Goal: Complete application form

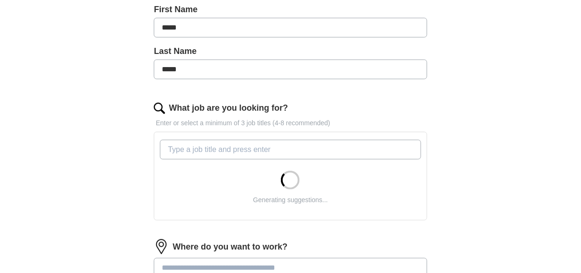
scroll to position [219, 0]
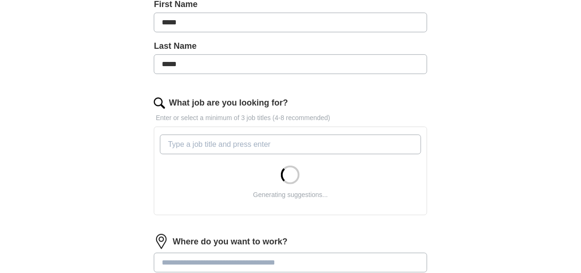
click at [203, 141] on input "What job are you looking for?" at bounding box center [290, 145] width 261 height 20
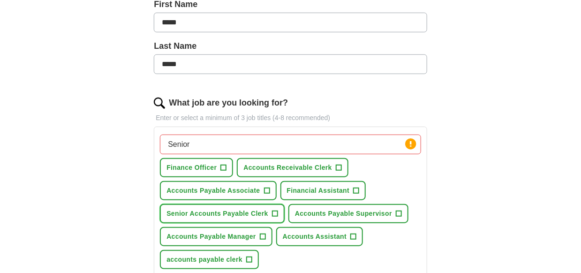
click at [275, 213] on span "+" at bounding box center [275, 214] width 6 height 8
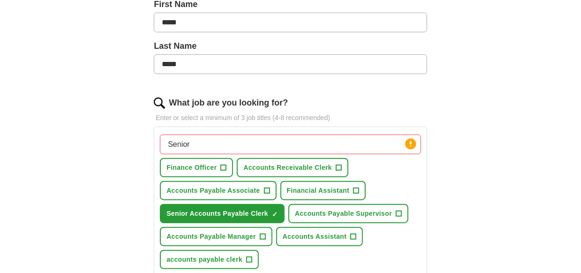
click at [257, 138] on input "Senior" at bounding box center [290, 145] width 261 height 20
drag, startPoint x: 189, startPoint y: 142, endPoint x: 160, endPoint y: 141, distance: 29.1
click at [160, 141] on input "Senior payable associate" at bounding box center [290, 145] width 261 height 20
click at [271, 143] on input "Accounts payable associate" at bounding box center [290, 145] width 261 height 20
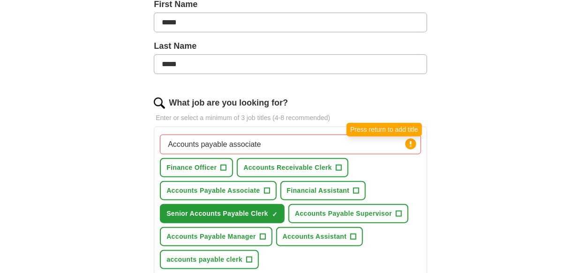
type input "Accounts payable associate"
click at [410, 143] on icon at bounding box center [411, 144] width 2 height 6
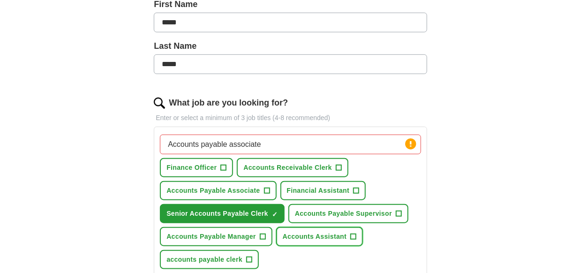
click at [353, 235] on span "+" at bounding box center [354, 237] width 6 height 8
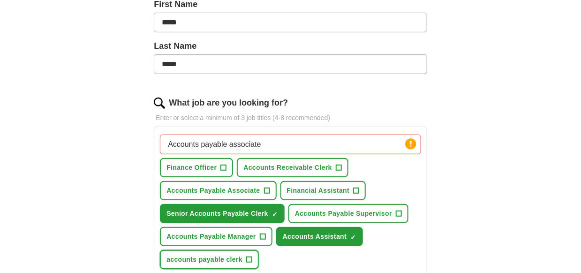
click at [245, 258] on button "accounts payable clerk +" at bounding box center [209, 259] width 99 height 19
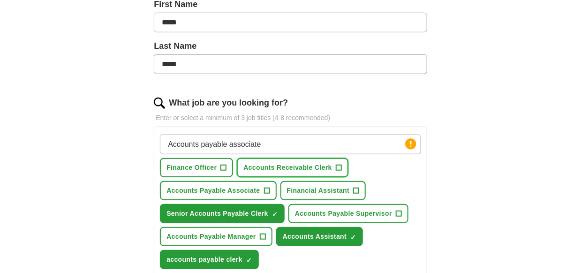
click at [337, 167] on span "+" at bounding box center [339, 168] width 6 height 8
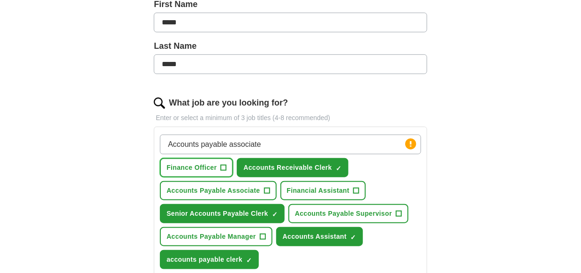
click at [221, 169] on span "+" at bounding box center [224, 168] width 6 height 8
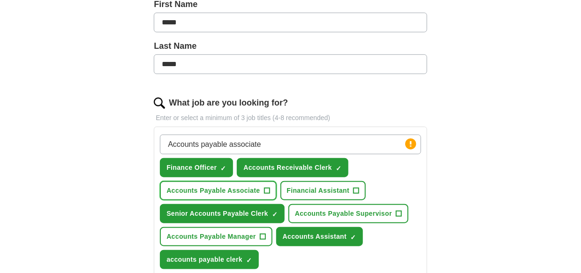
click at [262, 188] on button "Accounts Payable Associate +" at bounding box center [218, 190] width 116 height 19
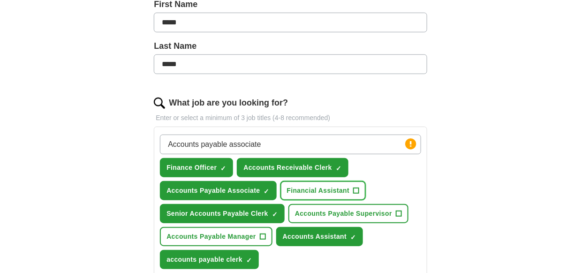
click at [361, 188] on button "Financial Assistant +" at bounding box center [324, 190] width 86 height 19
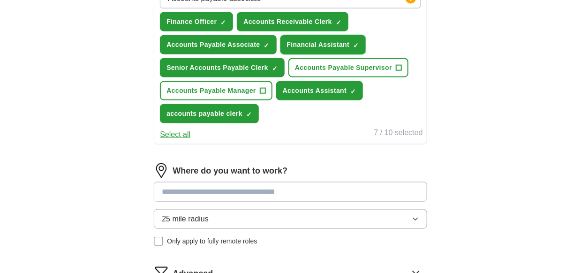
scroll to position [397, 0]
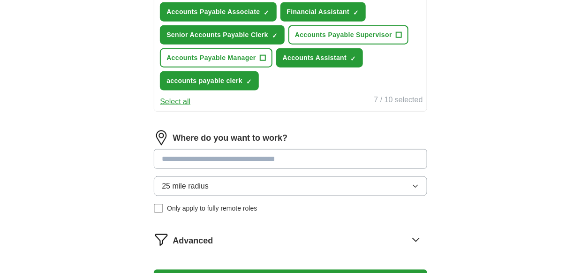
click at [336, 188] on button "25 mile radius" at bounding box center [290, 186] width 273 height 20
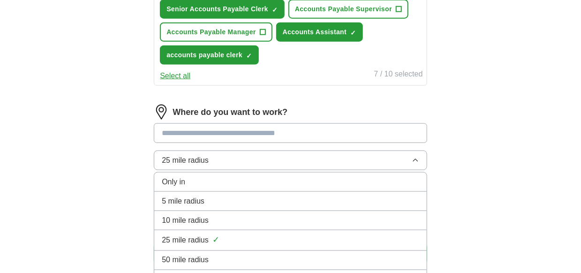
scroll to position [421, 0]
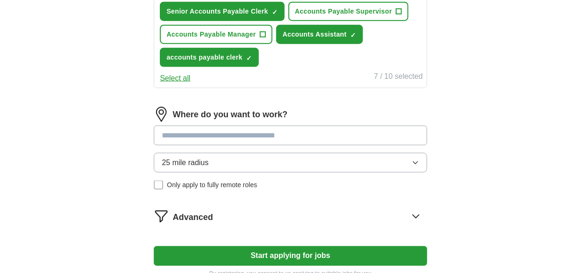
click at [286, 128] on input at bounding box center [290, 136] width 273 height 20
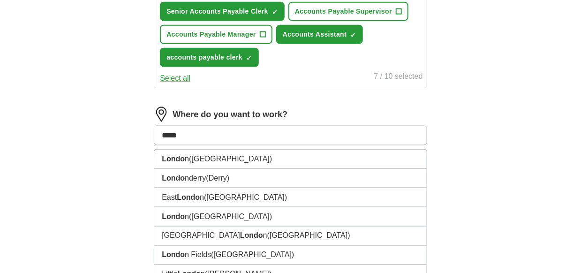
type input "******"
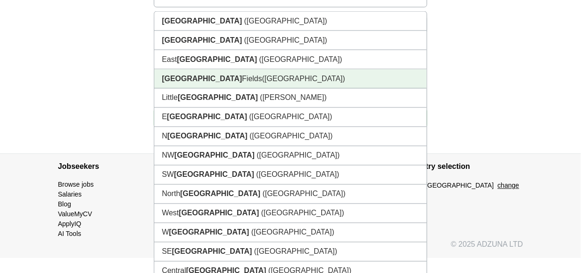
scroll to position [560, 0]
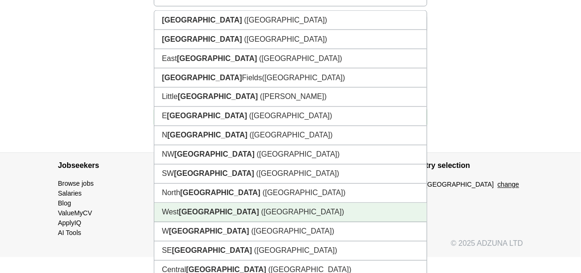
click at [261, 211] on span "([GEOGRAPHIC_DATA])" at bounding box center [302, 212] width 83 height 8
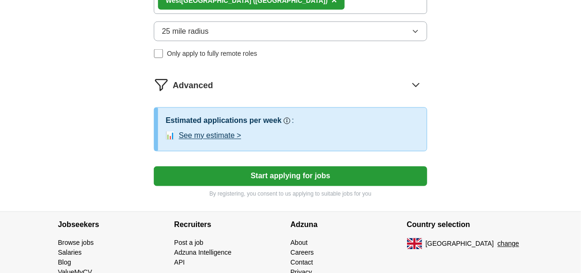
scroll to position [561, 0]
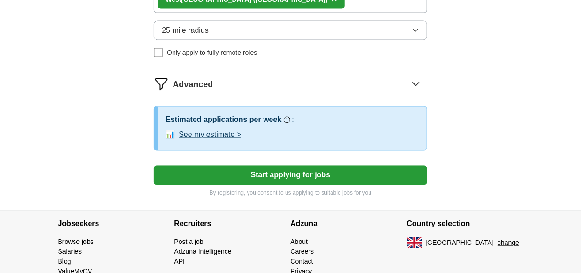
click at [214, 211] on section "Recruiters Post a job Adzuna Intelligence API" at bounding box center [233, 253] width 116 height 85
click at [266, 176] on button "Start applying for jobs" at bounding box center [290, 176] width 273 height 20
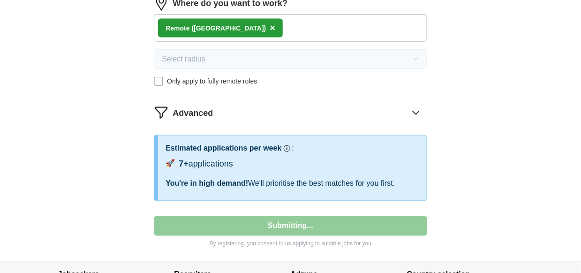
select select "**"
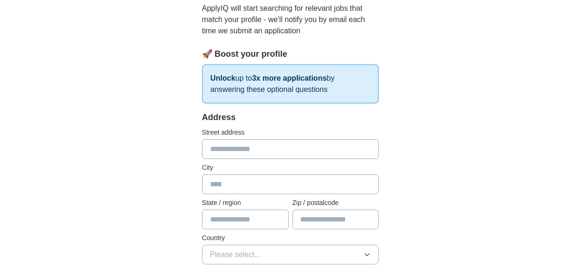
scroll to position [105, 0]
click at [289, 145] on input "text" at bounding box center [290, 149] width 177 height 20
type input "**********"
type input "******"
type input "*******"
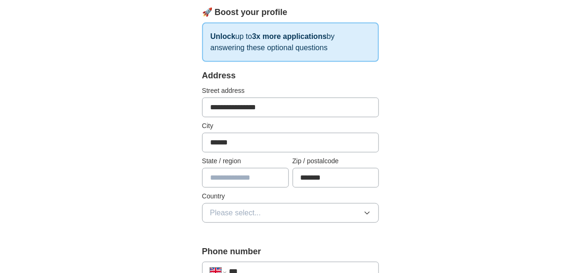
scroll to position [152, 0]
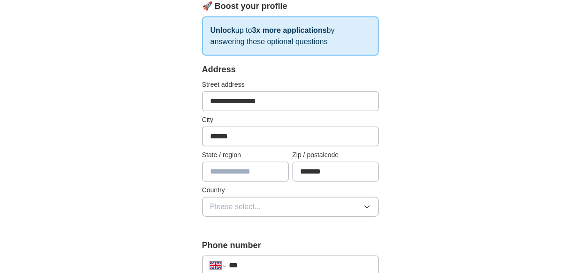
click at [367, 205] on icon "button" at bounding box center [368, 207] width 8 height 8
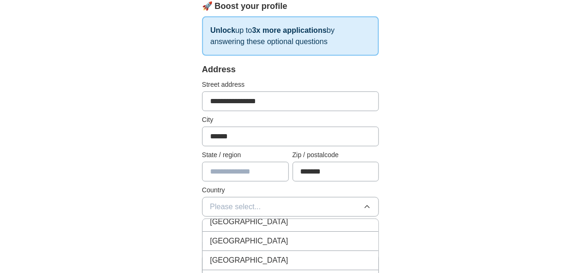
scroll to position [0, 0]
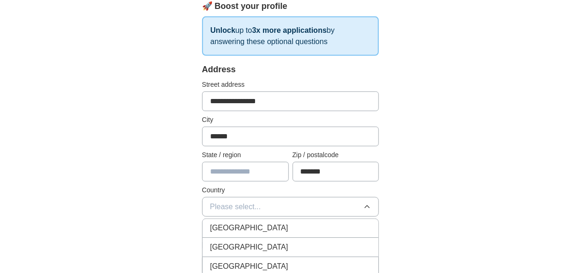
click at [254, 229] on span "[GEOGRAPHIC_DATA]" at bounding box center [249, 227] width 78 height 11
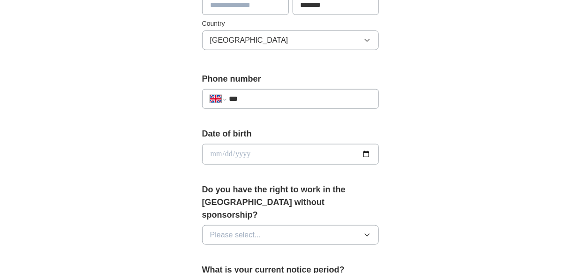
scroll to position [320, 0]
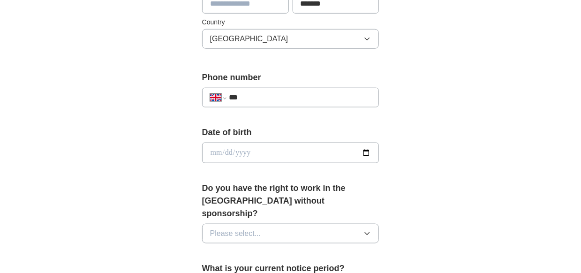
click at [369, 149] on input "date" at bounding box center [290, 153] width 177 height 21
click at [234, 152] on input "**********" at bounding box center [290, 153] width 177 height 21
type input "**********"
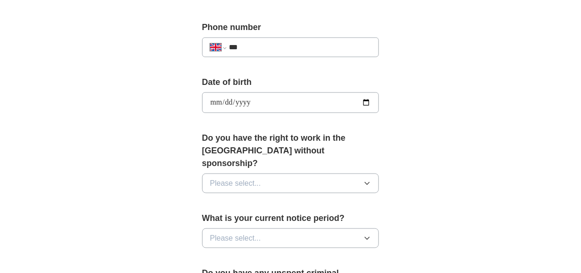
scroll to position [371, 0]
click at [366, 179] on icon "button" at bounding box center [368, 183] width 8 height 8
click at [247, 199] on div "Yes" at bounding box center [290, 204] width 161 height 11
click at [361, 228] on button "Please select..." at bounding box center [290, 238] width 177 height 20
click at [266, 250] on li "None" at bounding box center [291, 259] width 176 height 19
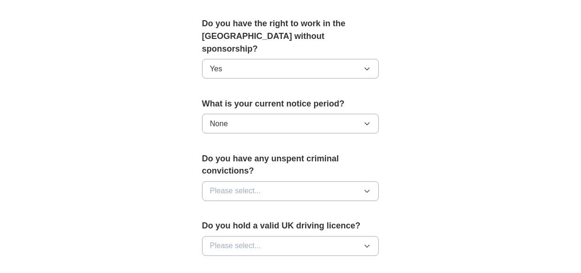
scroll to position [485, 0]
click at [368, 187] on icon "button" at bounding box center [368, 191] width 8 height 8
click at [301, 226] on div "No" at bounding box center [290, 231] width 161 height 11
click at [368, 242] on icon "button" at bounding box center [368, 246] width 8 height 8
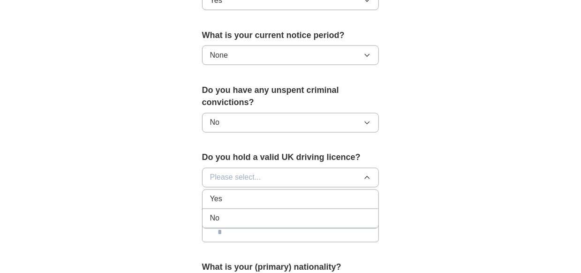
scroll to position [562, 0]
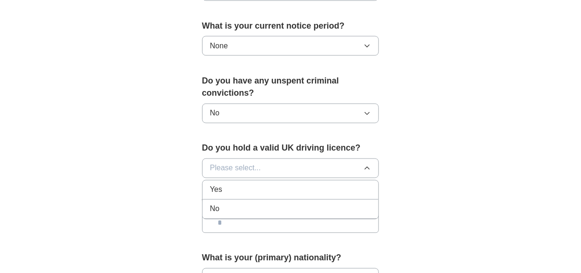
click at [280, 204] on div "No" at bounding box center [290, 209] width 161 height 11
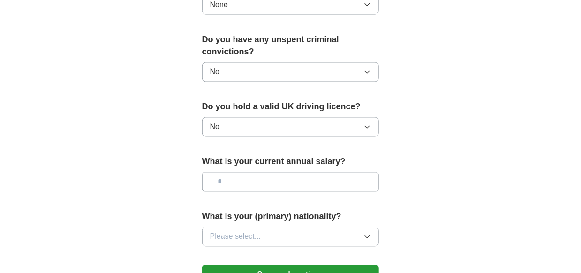
scroll to position [603, 0]
click at [344, 173] on input "text" at bounding box center [290, 183] width 177 height 20
type input "*******"
click at [364, 234] on icon "button" at bounding box center [368, 238] width 8 height 8
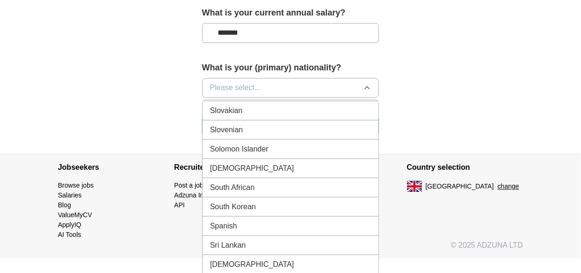
scroll to position [3055, 0]
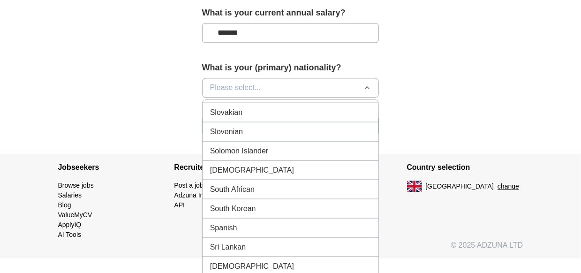
click at [306, 218] on li "Spanish" at bounding box center [291, 227] width 176 height 19
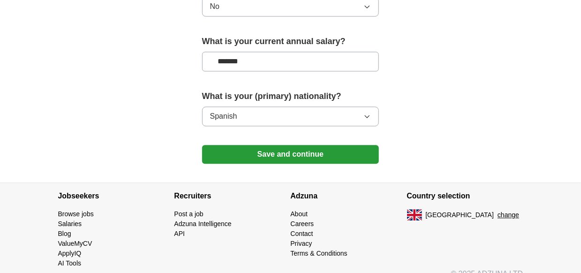
click at [338, 145] on button "Save and continue" at bounding box center [290, 154] width 177 height 19
